Goal: Transaction & Acquisition: Purchase product/service

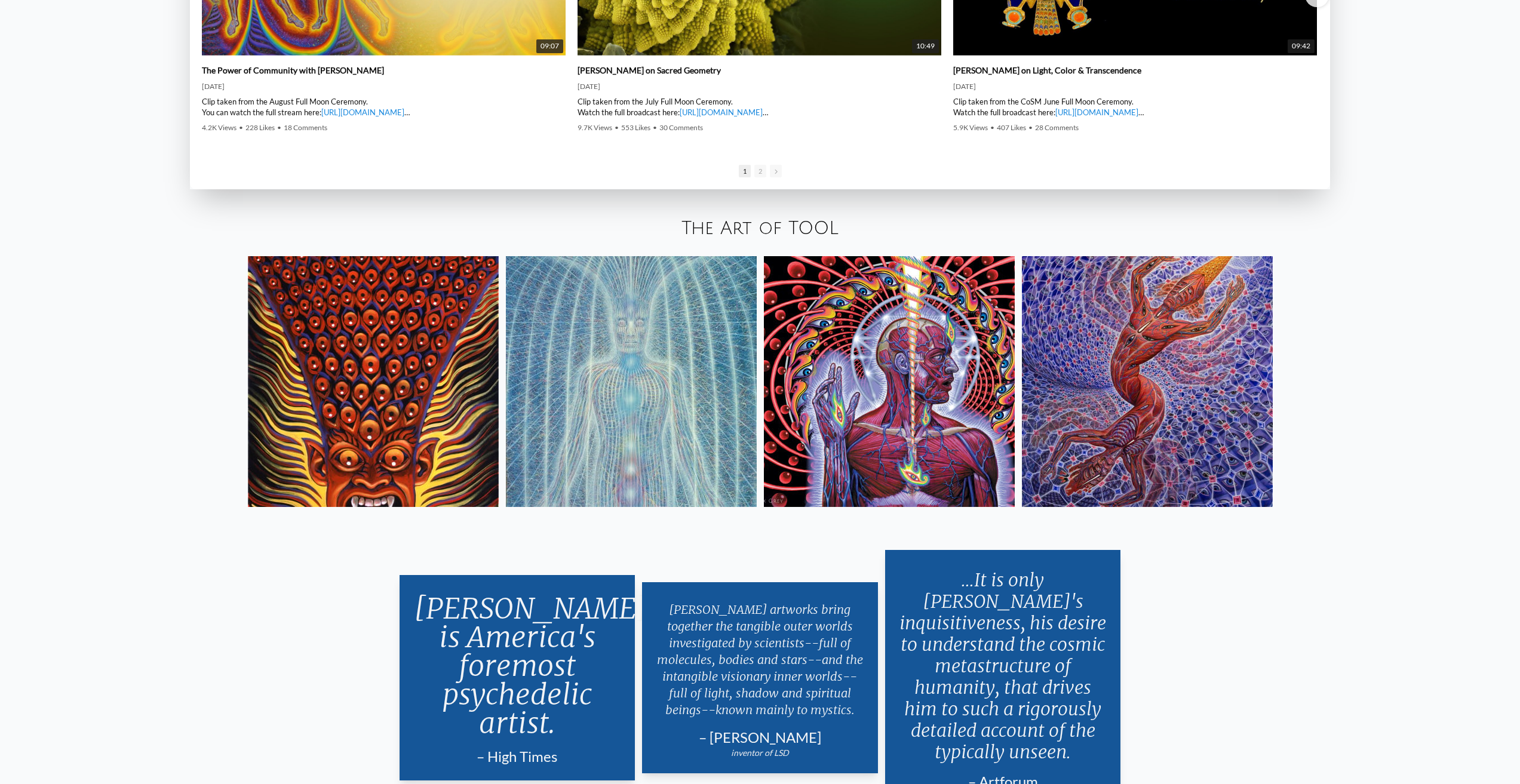
scroll to position [2626, 0]
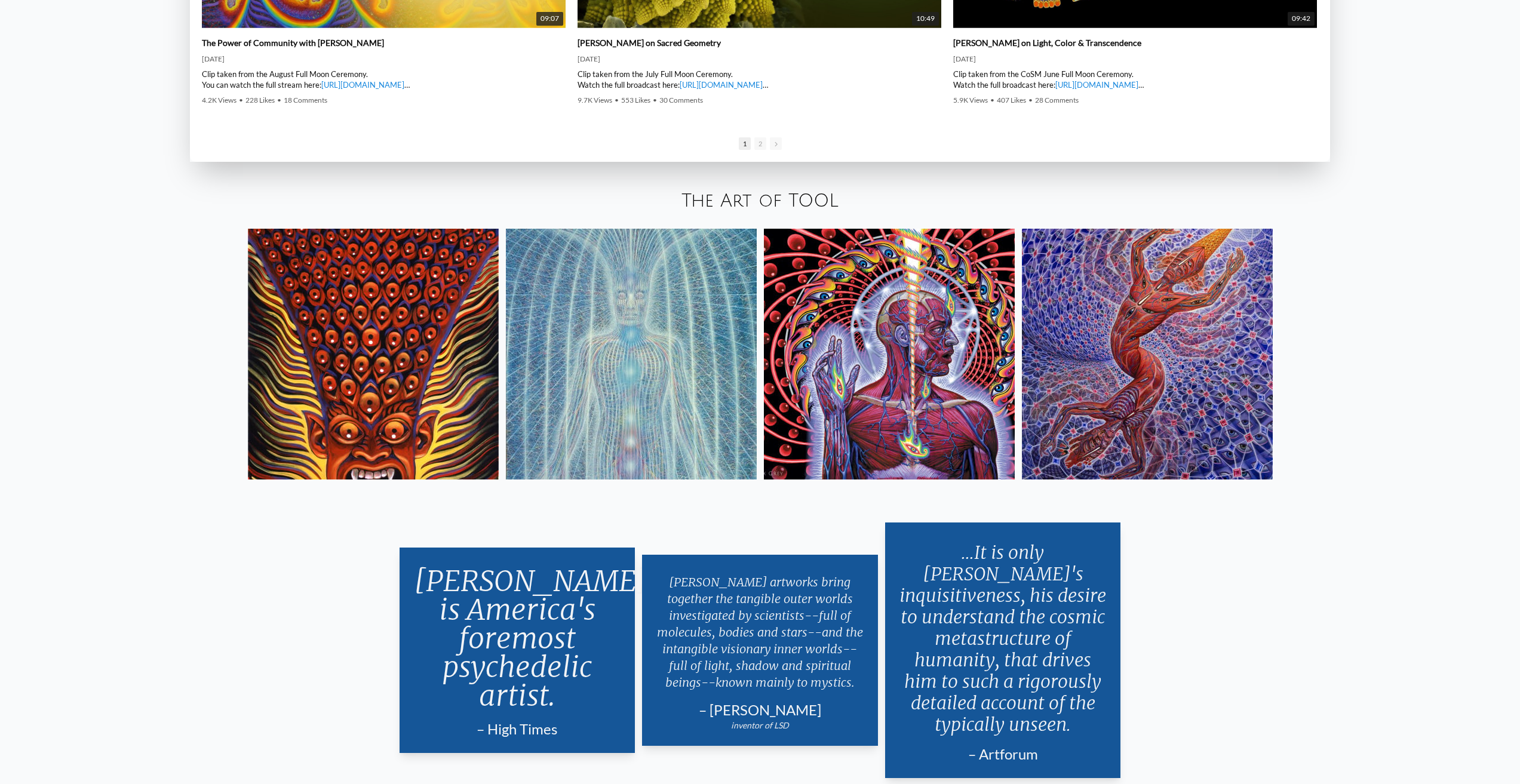
click at [1123, 344] on img at bounding box center [1147, 354] width 251 height 251
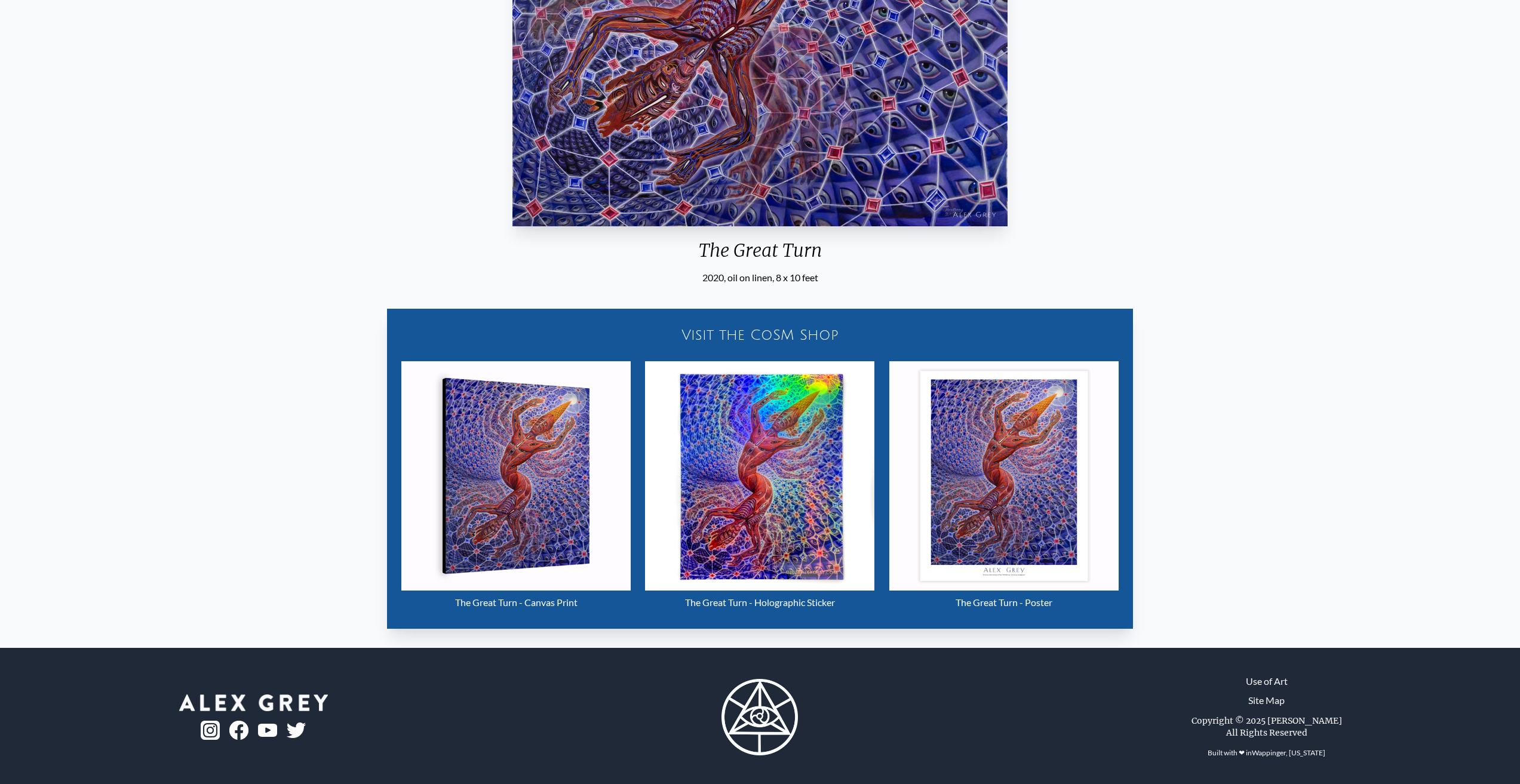
scroll to position [516, 0]
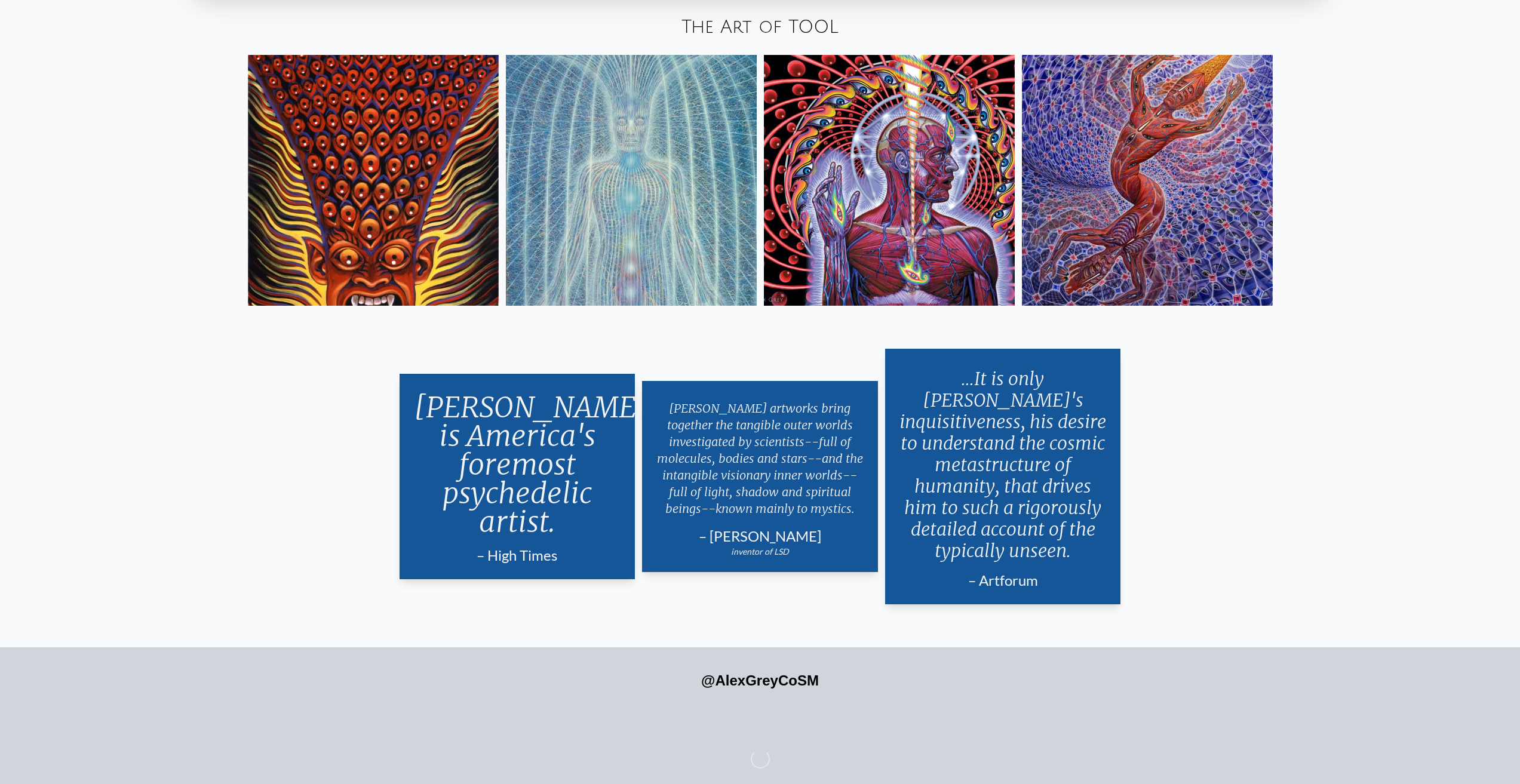
click at [821, 213] on img at bounding box center [889, 180] width 251 height 251
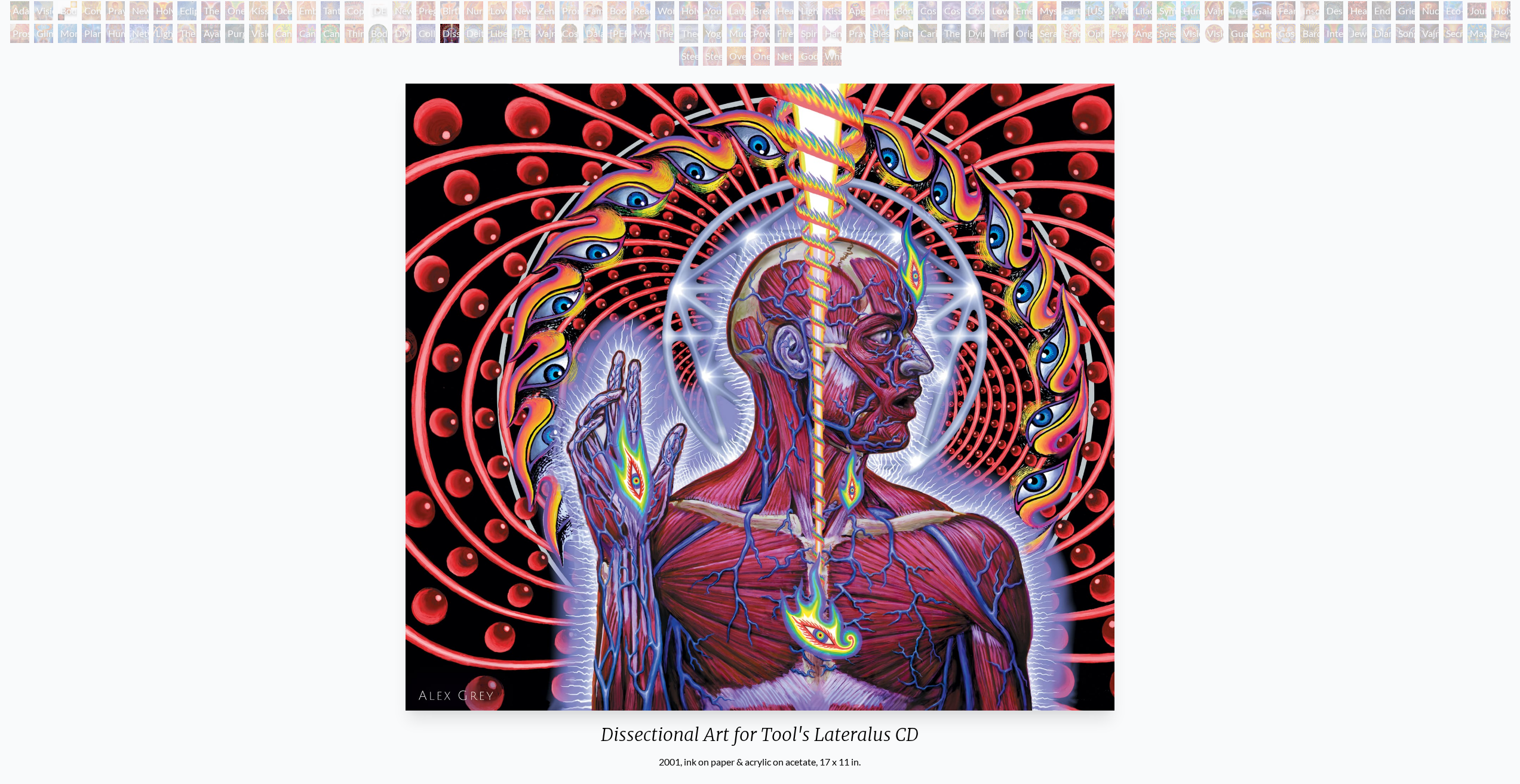
scroll to position [295, 0]
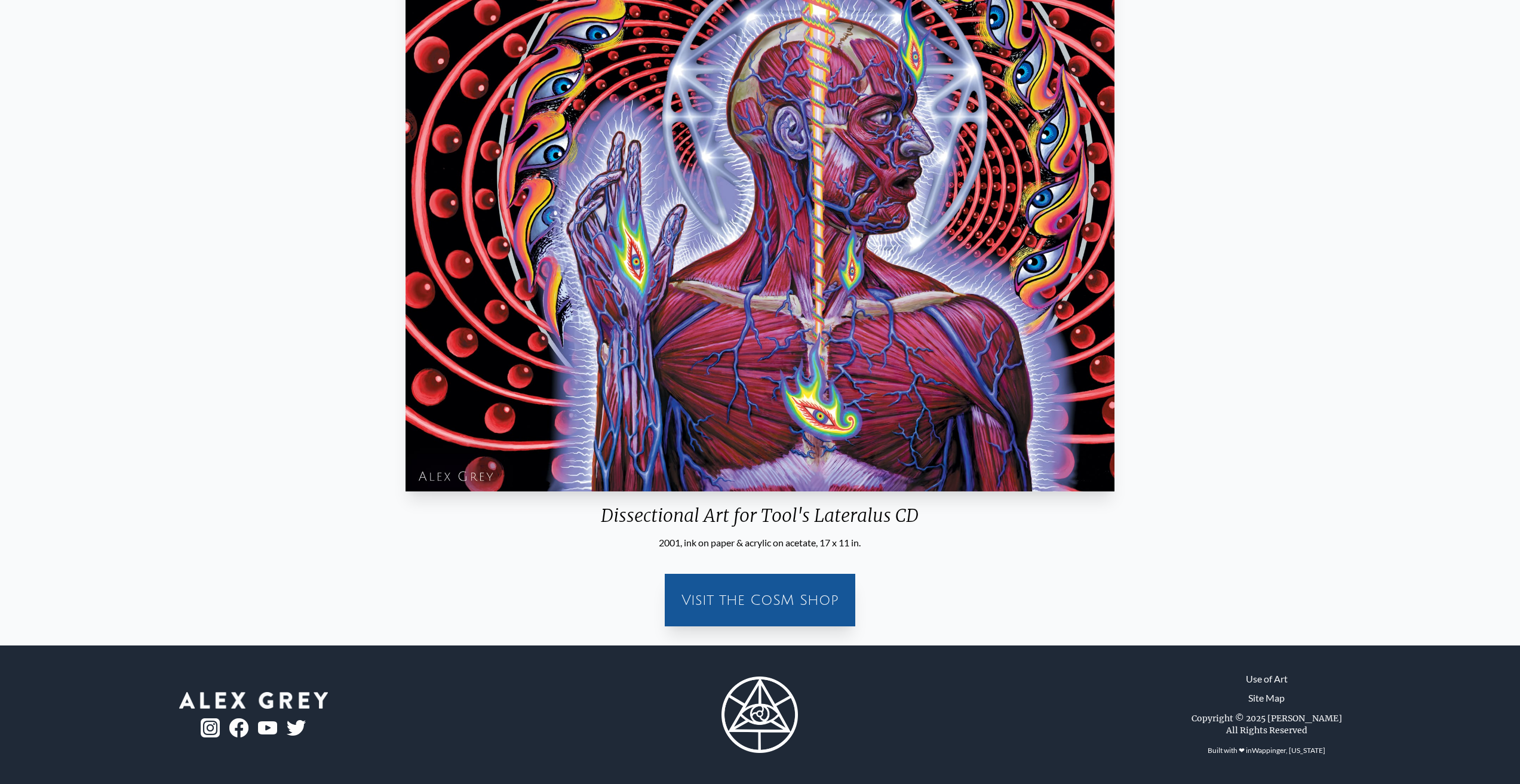
click at [743, 593] on div "Visit the CoSM Shop" at bounding box center [760, 599] width 176 height 38
click at [753, 585] on div "Visit the CoSM Shop" at bounding box center [760, 599] width 176 height 38
click at [753, 592] on div "Visit the CoSM Shop" at bounding box center [760, 599] width 176 height 38
click at [744, 598] on div "Visit the CoSM Shop" at bounding box center [760, 599] width 176 height 38
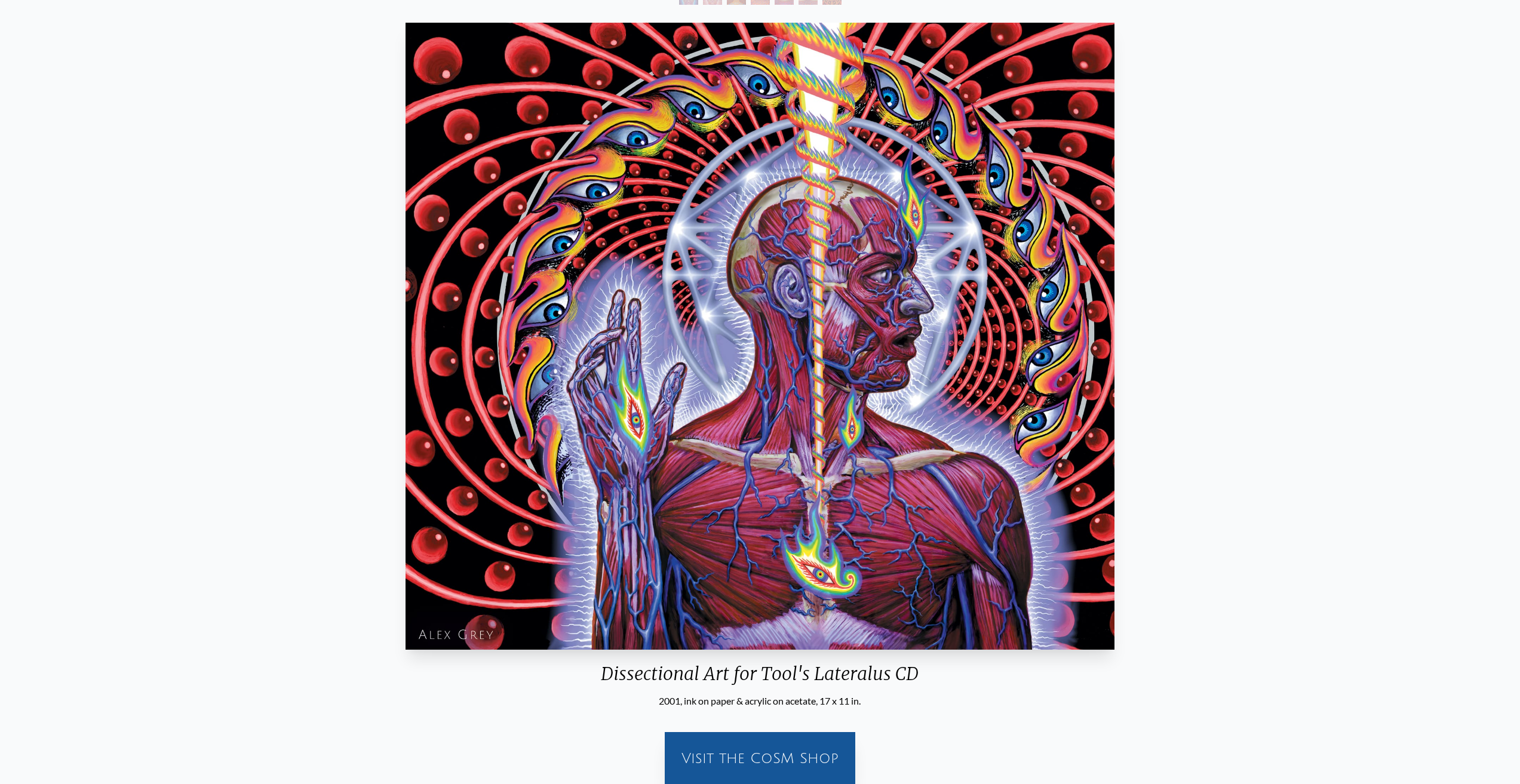
scroll to position [115, 0]
